Goal: Task Accomplishment & Management: Complete application form

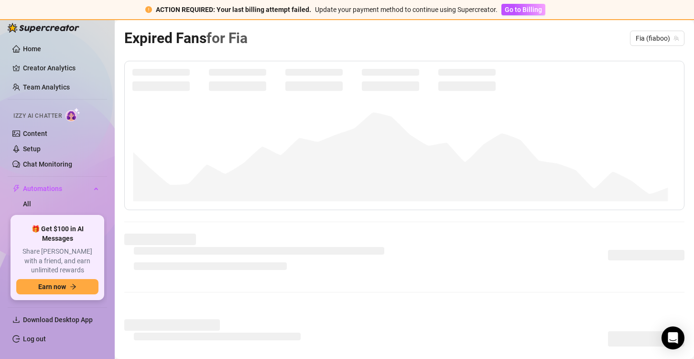
click at [53, 124] on div "Izzy AI Chatter" at bounding box center [56, 115] width 101 height 22
click at [47, 131] on link "Content" at bounding box center [35, 134] width 24 height 8
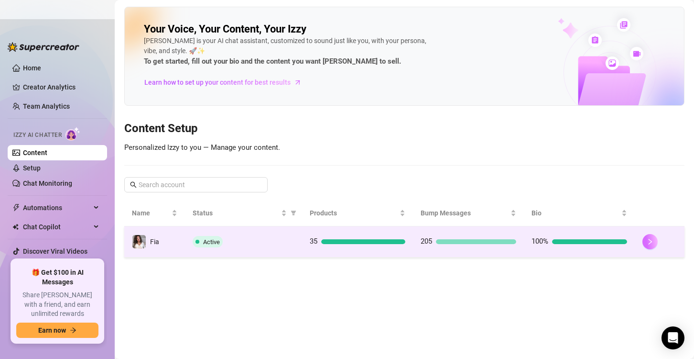
click at [655, 244] on button "button" at bounding box center [650, 241] width 15 height 15
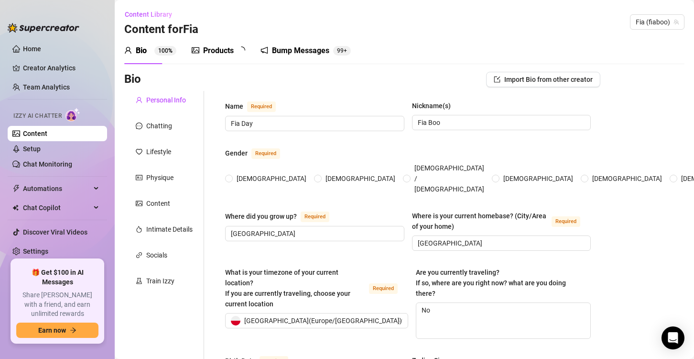
type input "Fia Day"
type input "Fia Boo"
type input "[GEOGRAPHIC_DATA]"
type textarea "No"
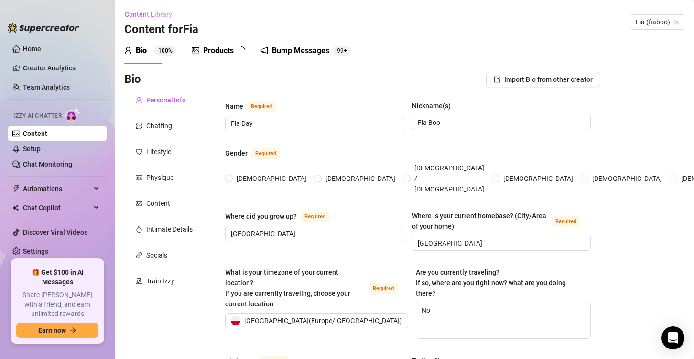
type input "[DEMOGRAPHIC_DATA]"
type input "single"
type input "1"
type input "0"
type input "1 cat"
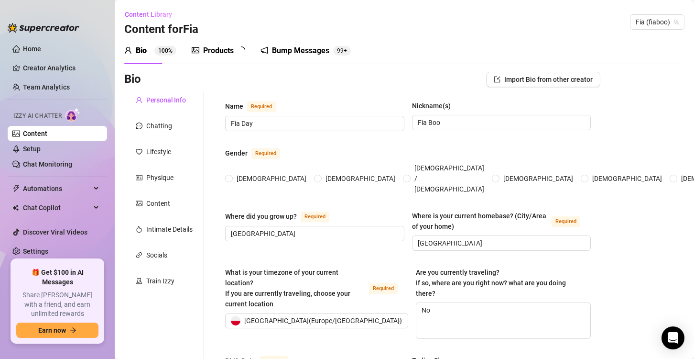
type input "Interpreter"
type input "waitress"
type input "Im an interpreter"
type input "none"
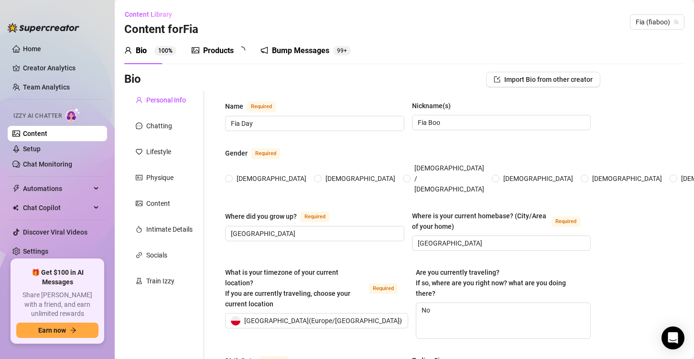
type textarea "I would love to open an animal shelter"
type textarea "Once I was on a summer camp and me and my friends that were staying in the same…"
type textarea "I dont like the taste of peanut butter. I can speak some languages. I like rock…"
type textarea "Im [DEMOGRAPHIC_DATA] and I was born in [DEMOGRAPHIC_DATA]. Im not interested i…"
radio input "true"
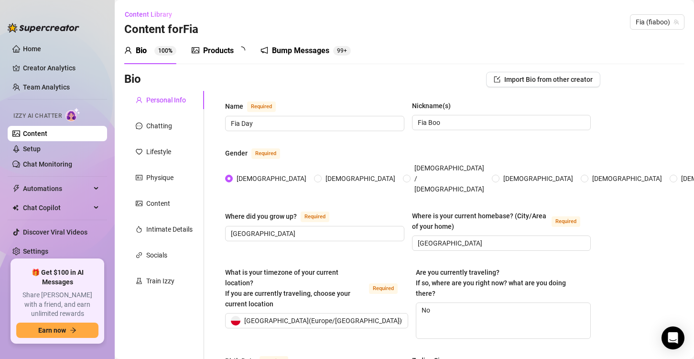
type input "[DATE]"
click at [229, 57] on div "Products 3 5" at bounding box center [222, 50] width 60 height 27
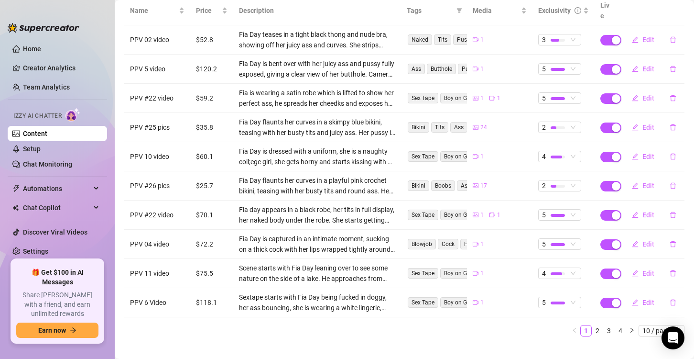
scroll to position [134, 0]
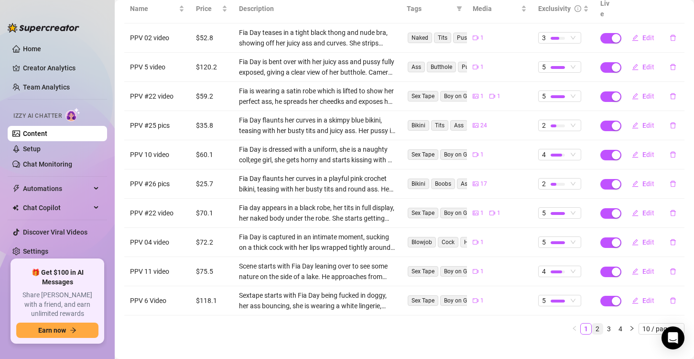
click at [592, 323] on link "2" at bounding box center [597, 328] width 11 height 11
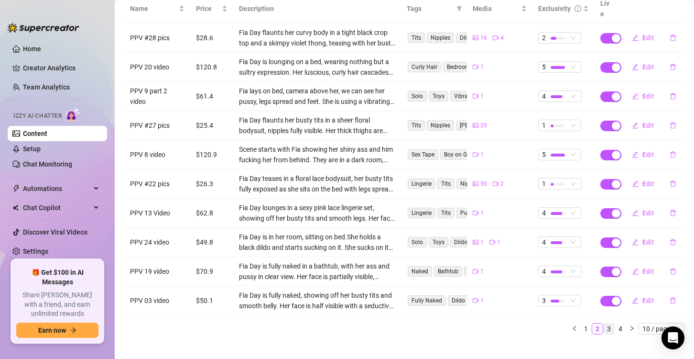
click at [604, 323] on link "3" at bounding box center [609, 328] width 11 height 11
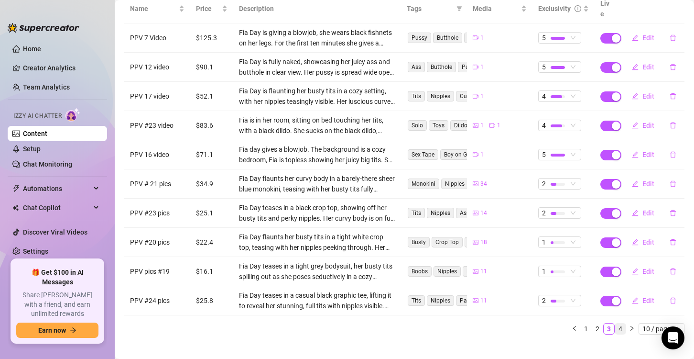
click at [615, 323] on link "4" at bounding box center [620, 328] width 11 height 11
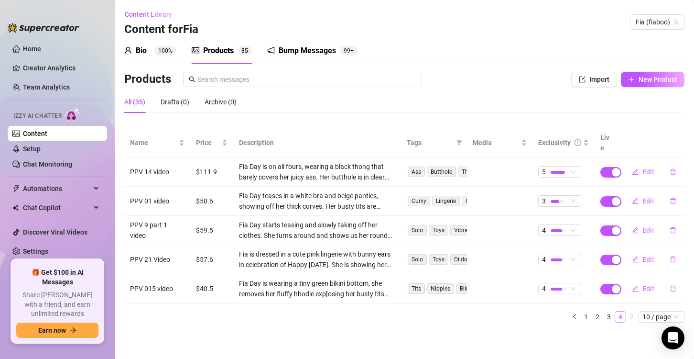
scroll to position [0, 0]
click at [583, 311] on link "1" at bounding box center [586, 316] width 11 height 11
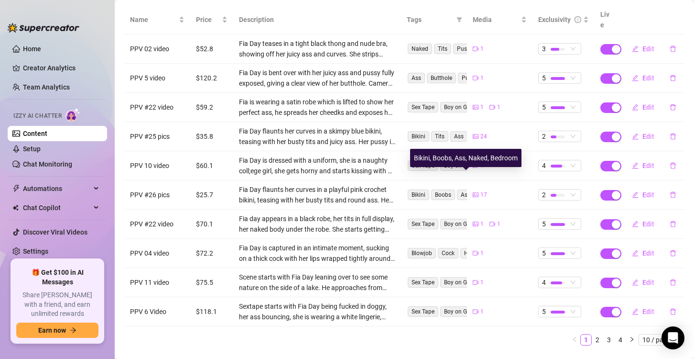
scroll to position [134, 0]
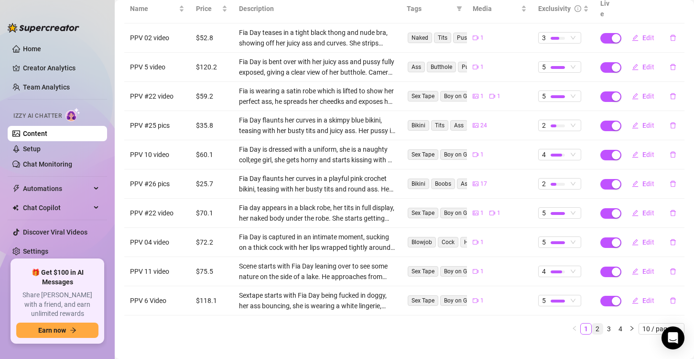
click at [592, 323] on link "2" at bounding box center [597, 328] width 11 height 11
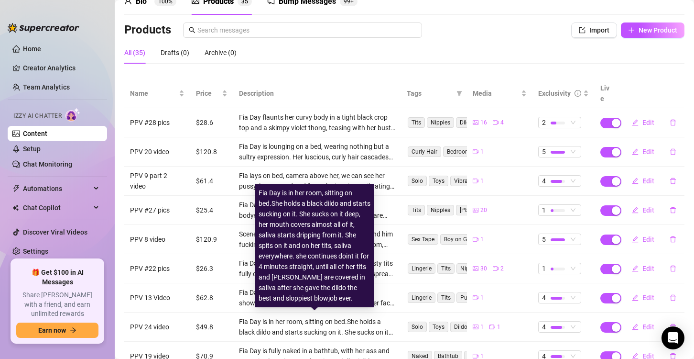
scroll to position [38, 0]
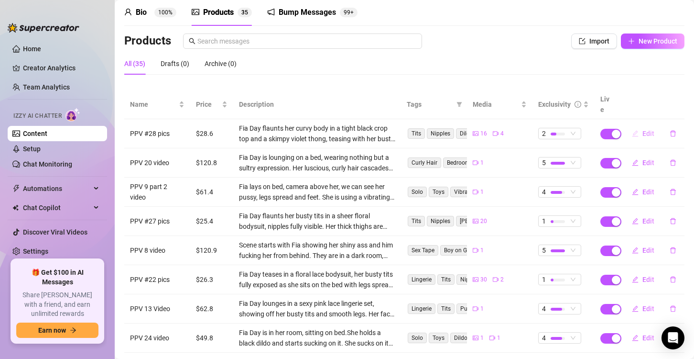
click at [643, 130] on span "Edit" at bounding box center [649, 134] width 12 height 8
type textarea "I’m flaunting my curves in a tight black crop top and the skimpiest violet thon…"
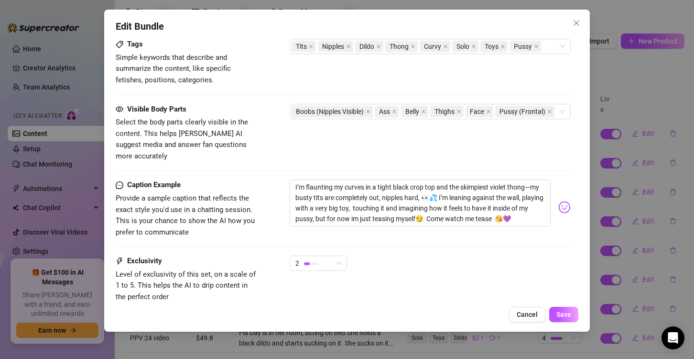
scroll to position [621, 0]
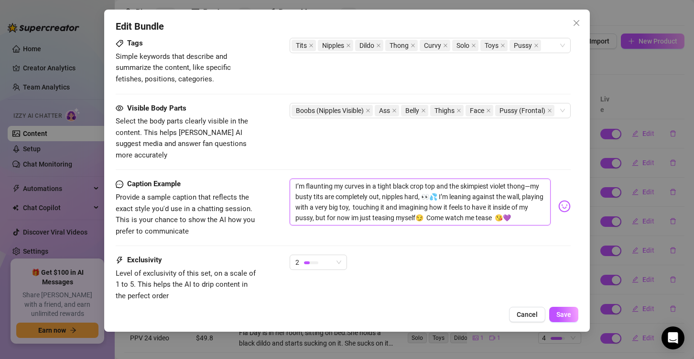
drag, startPoint x: 293, startPoint y: 169, endPoint x: 332, endPoint y: 204, distance: 52.5
click at [332, 204] on textarea "I’m flaunting my curves in a tight black crop top and the skimpiest violet thon…" at bounding box center [420, 201] width 261 height 47
click at [324, 179] on textarea "I’m flaunting my curves in a tight black crop top and the skimpiest violet thon…" at bounding box center [420, 201] width 261 height 47
drag, startPoint x: 290, startPoint y: 170, endPoint x: 332, endPoint y: 208, distance: 56.5
click at [332, 208] on textarea "I’m flaunting my curves in a tight black crop top and the skimpiest violet thon…" at bounding box center [420, 201] width 261 height 47
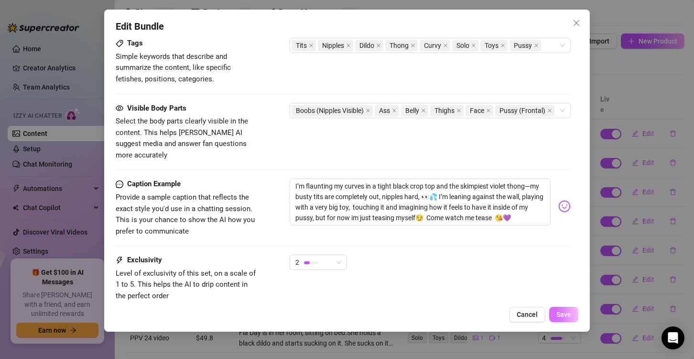
click at [556, 316] on span "Save" at bounding box center [563, 314] width 15 height 8
